Goal: Information Seeking & Learning: Learn about a topic

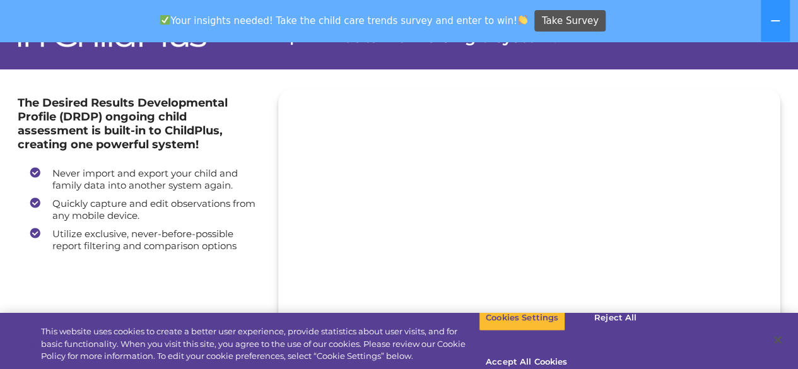
scroll to position [119, 0]
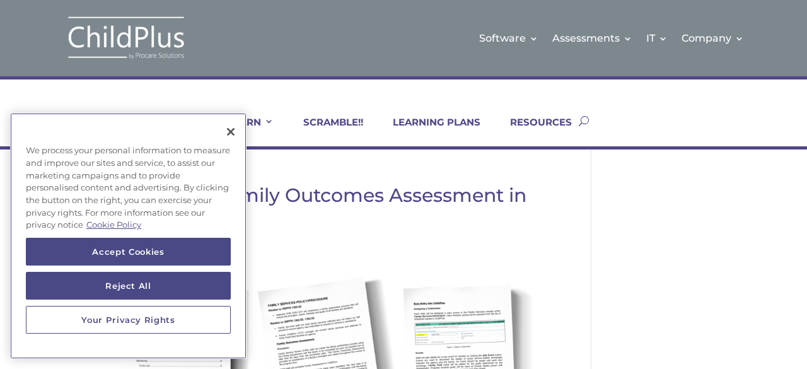
scroll to position [0, 19]
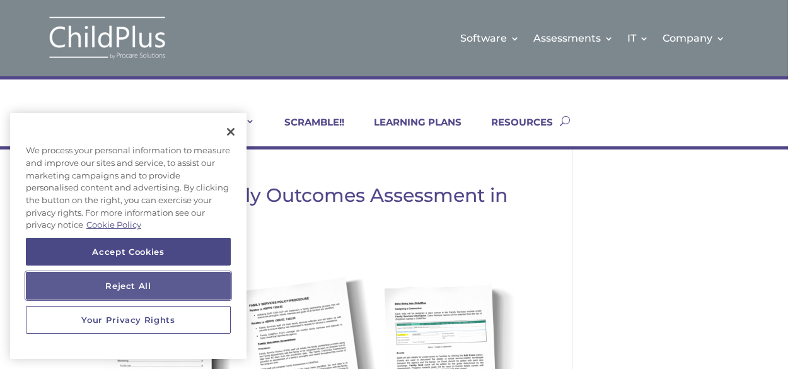
click at [134, 284] on button "Reject All" at bounding box center [128, 286] width 205 height 28
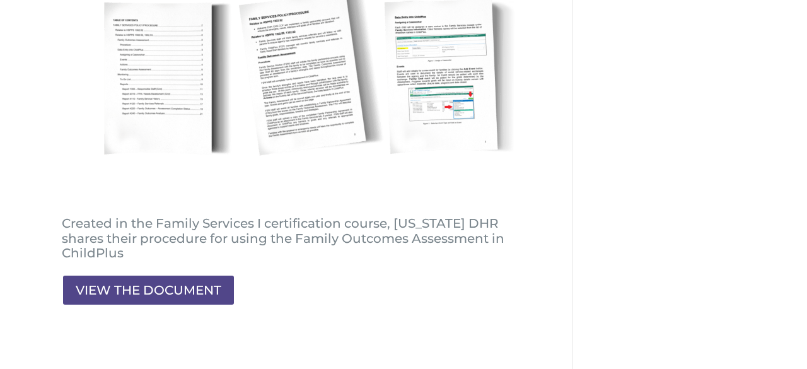
scroll to position [283, 19]
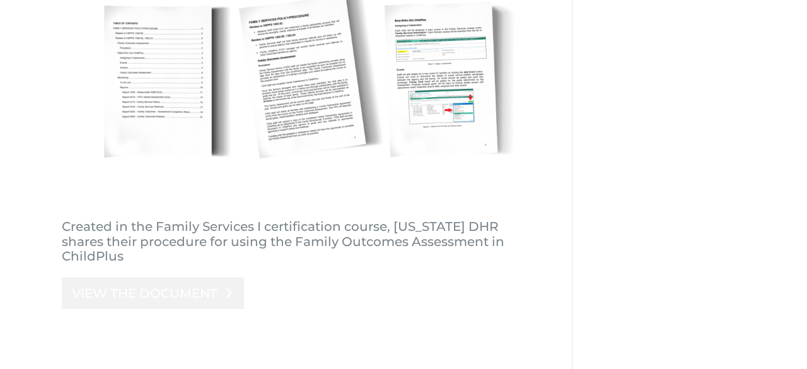
click at [135, 278] on link "VIEW THE DOCUMENT" at bounding box center [153, 294] width 182 height 32
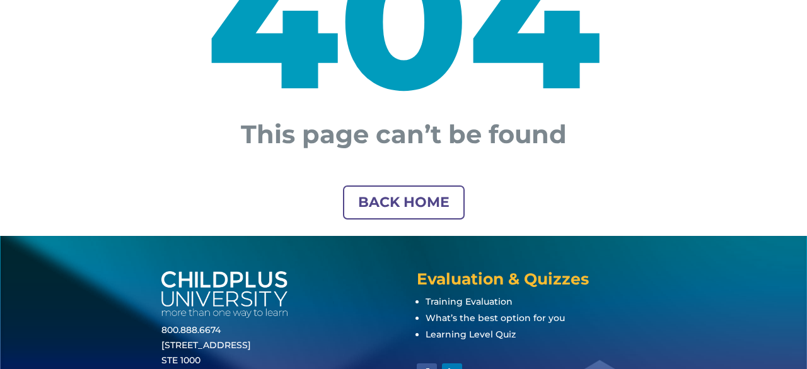
scroll to position [278, 0]
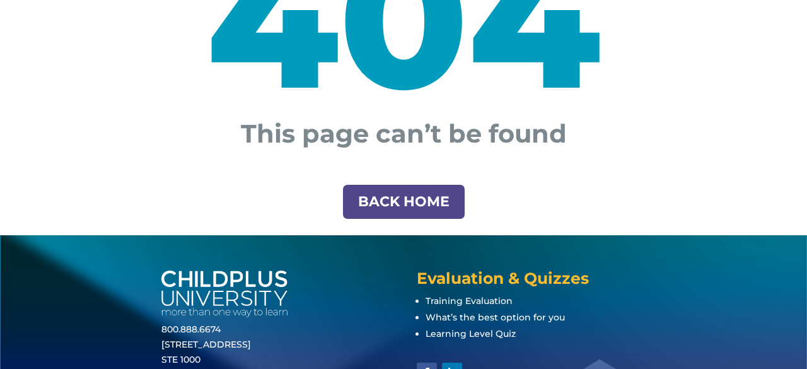
click at [380, 201] on link "BACK HOME" at bounding box center [404, 202] width 122 height 35
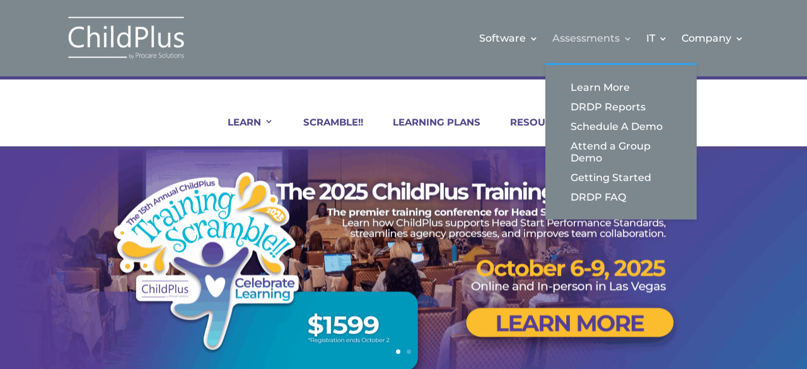
click at [589, 33] on link "Assessments" at bounding box center [593, 38] width 80 height 51
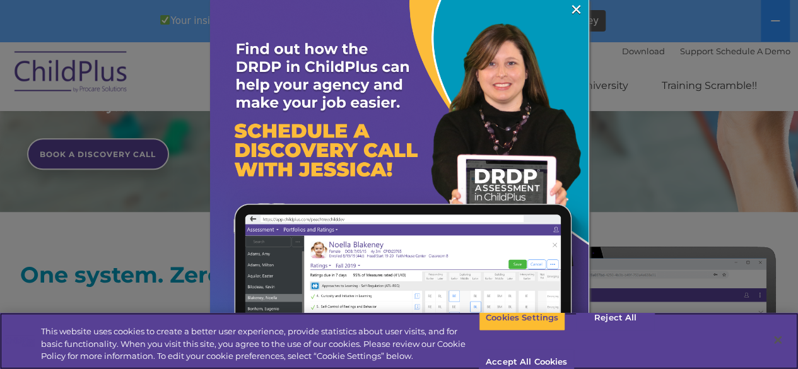
scroll to position [370, 0]
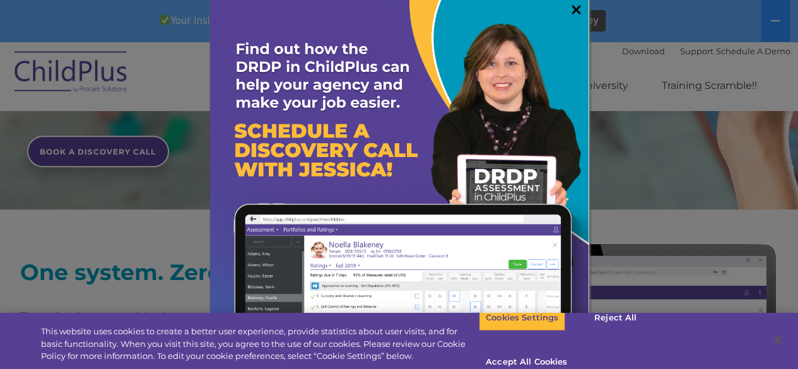
click at [569, 10] on link "×" at bounding box center [576, 9] width 15 height 13
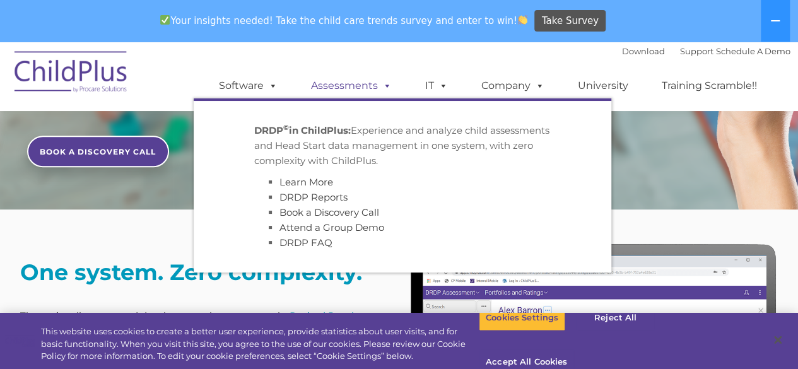
click at [336, 82] on link "Assessments" at bounding box center [351, 85] width 106 height 25
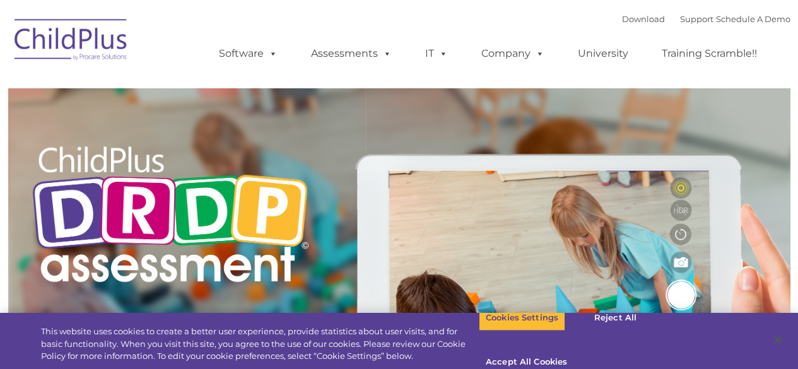
type input ""
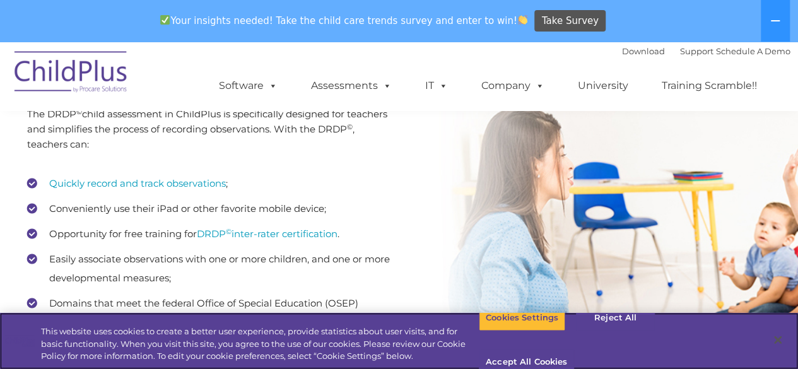
scroll to position [1722, 0]
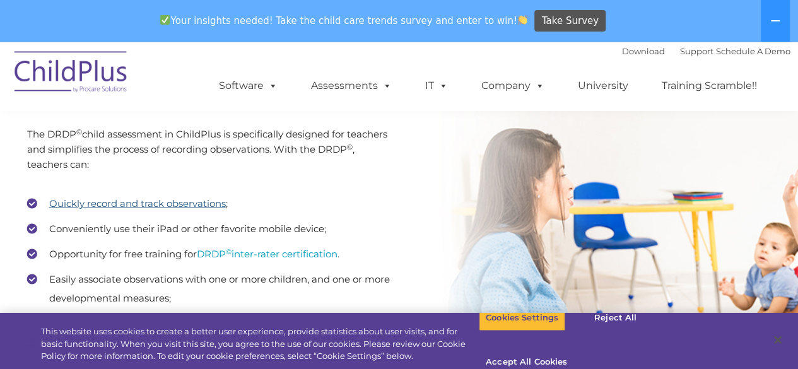
click at [124, 208] on link "Quickly record and track observations" at bounding box center [137, 203] width 177 height 12
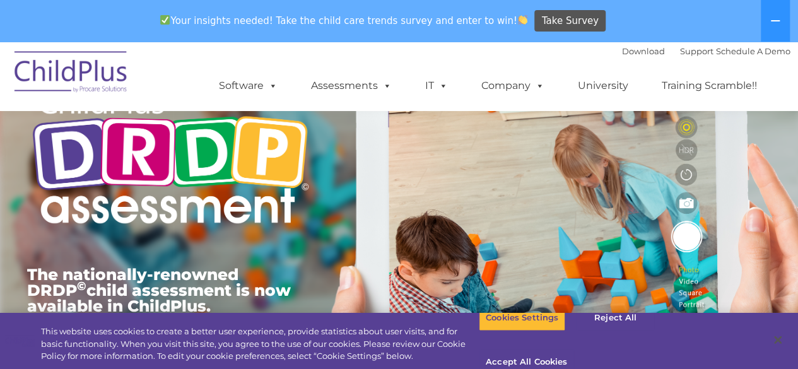
scroll to position [0, 0]
